Goal: Transaction & Acquisition: Purchase product/service

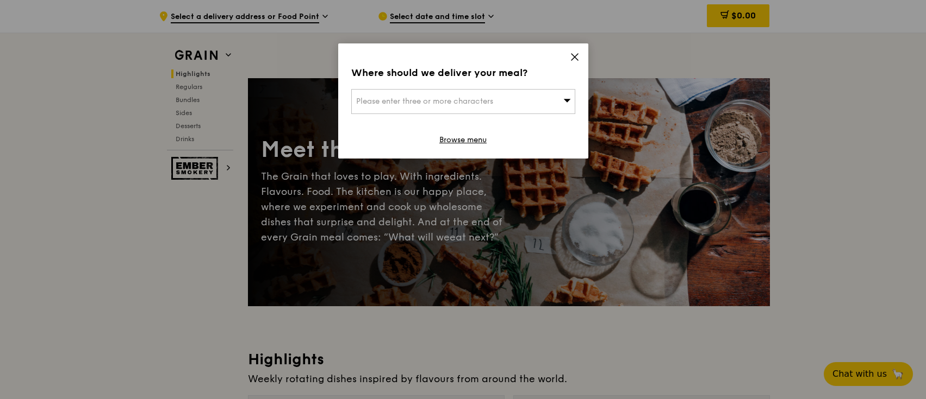
scroll to position [517, 0]
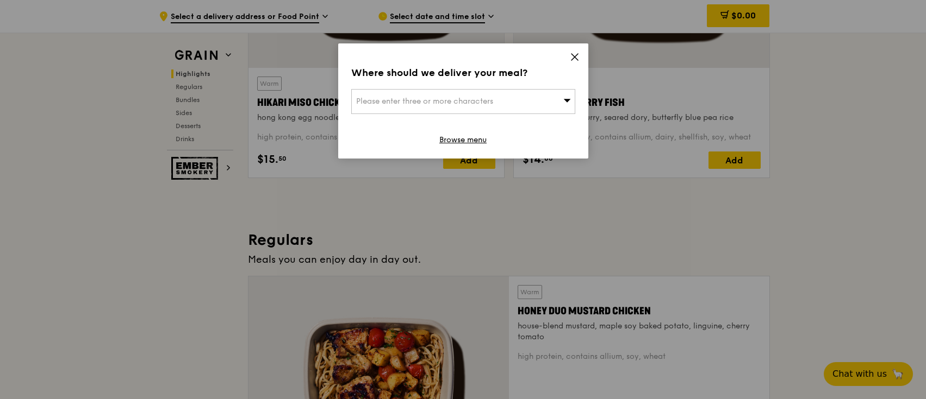
click at [570, 55] on icon at bounding box center [575, 57] width 10 height 10
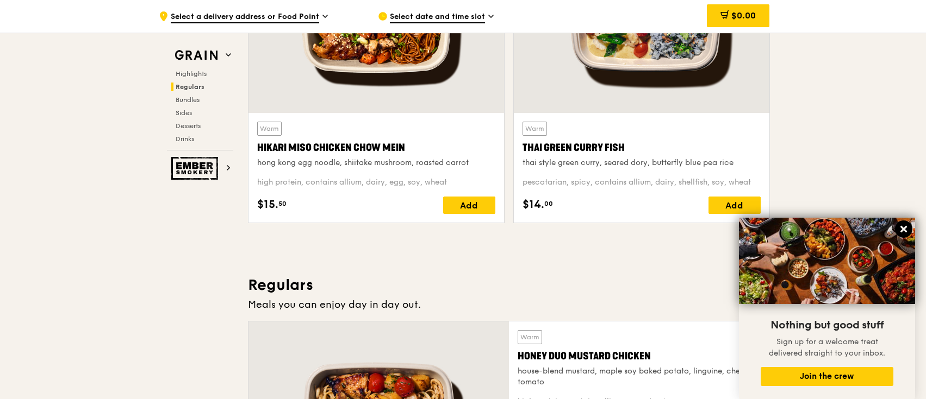
scroll to position [1304, 0]
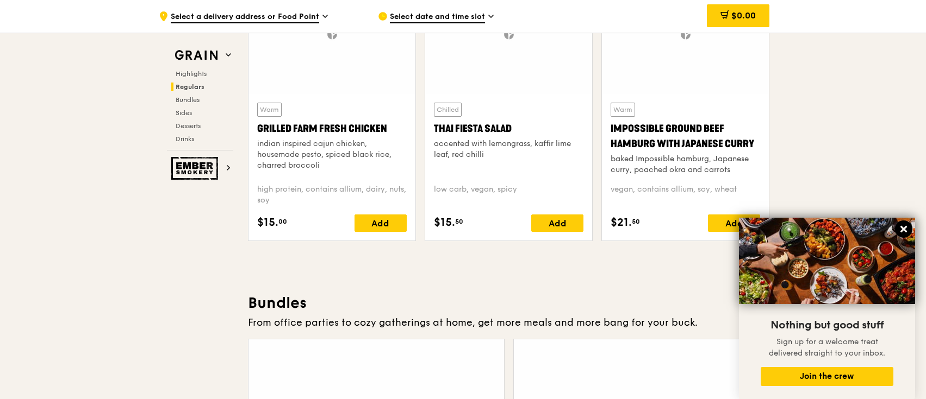
click at [904, 226] on icon at bounding box center [903, 229] width 7 height 7
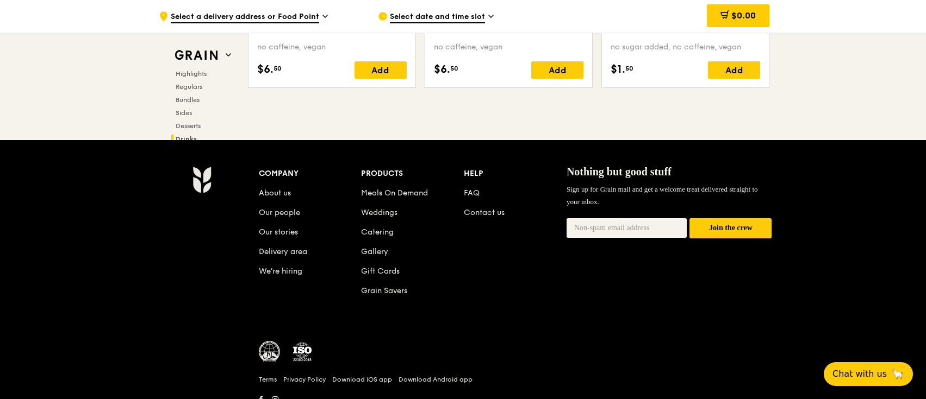
scroll to position [4558, 0]
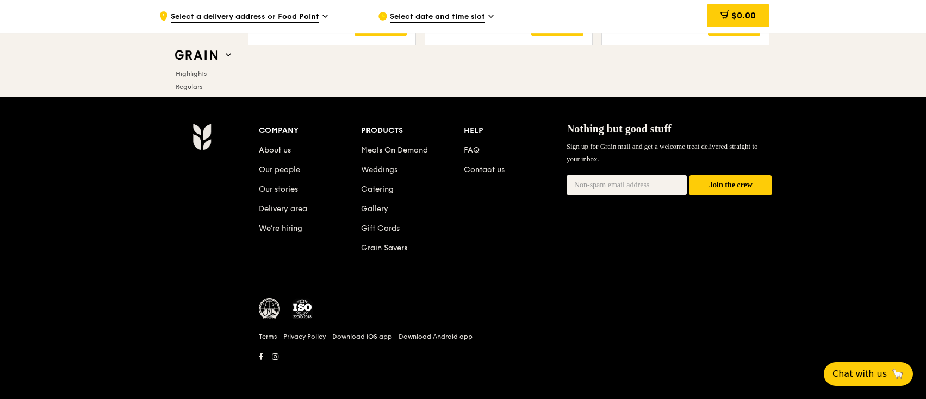
click at [375, 154] on link "Meals On Demand" at bounding box center [394, 150] width 67 height 9
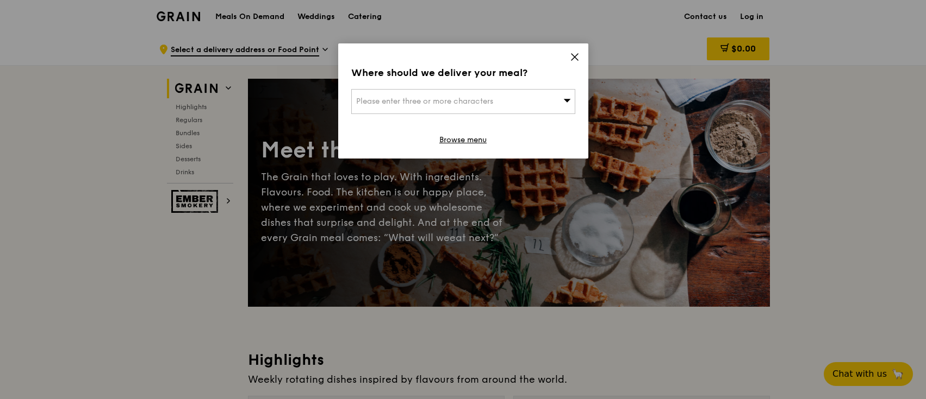
click at [573, 61] on icon at bounding box center [575, 57] width 10 height 10
